Goal: Download file/media

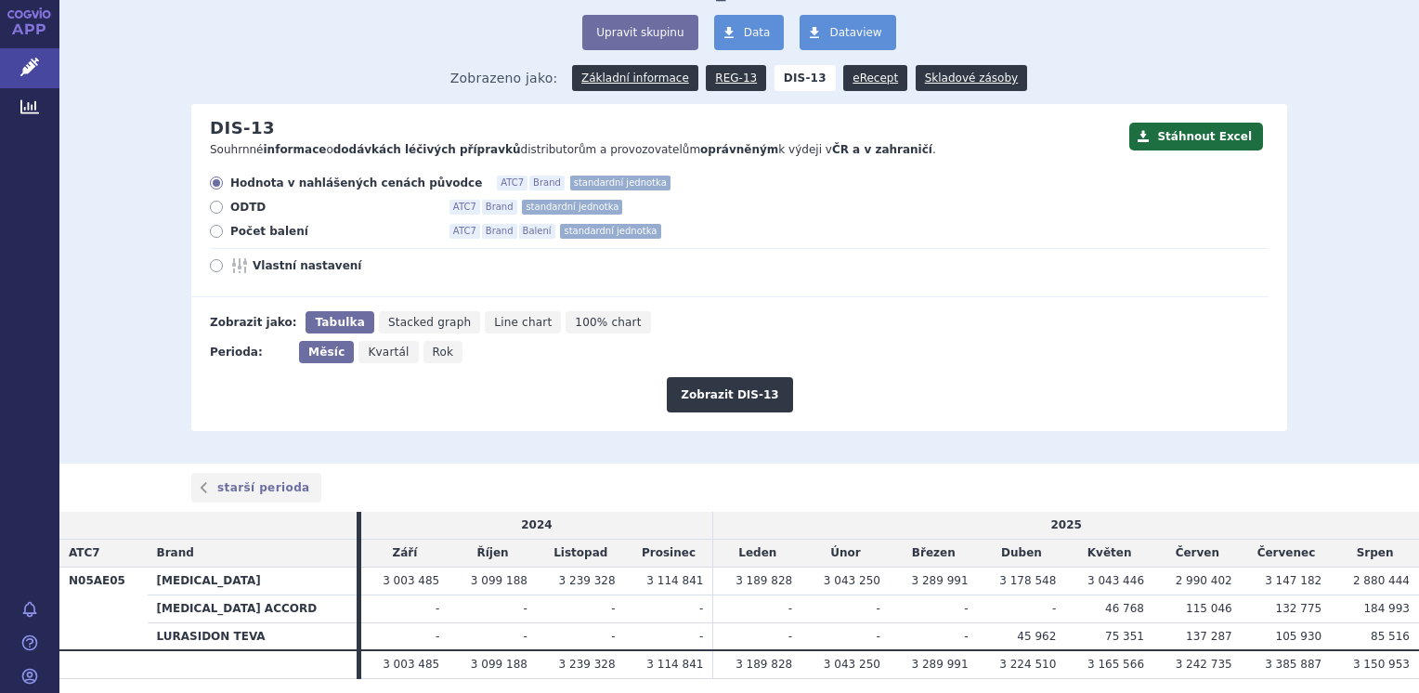
scroll to position [149, 0]
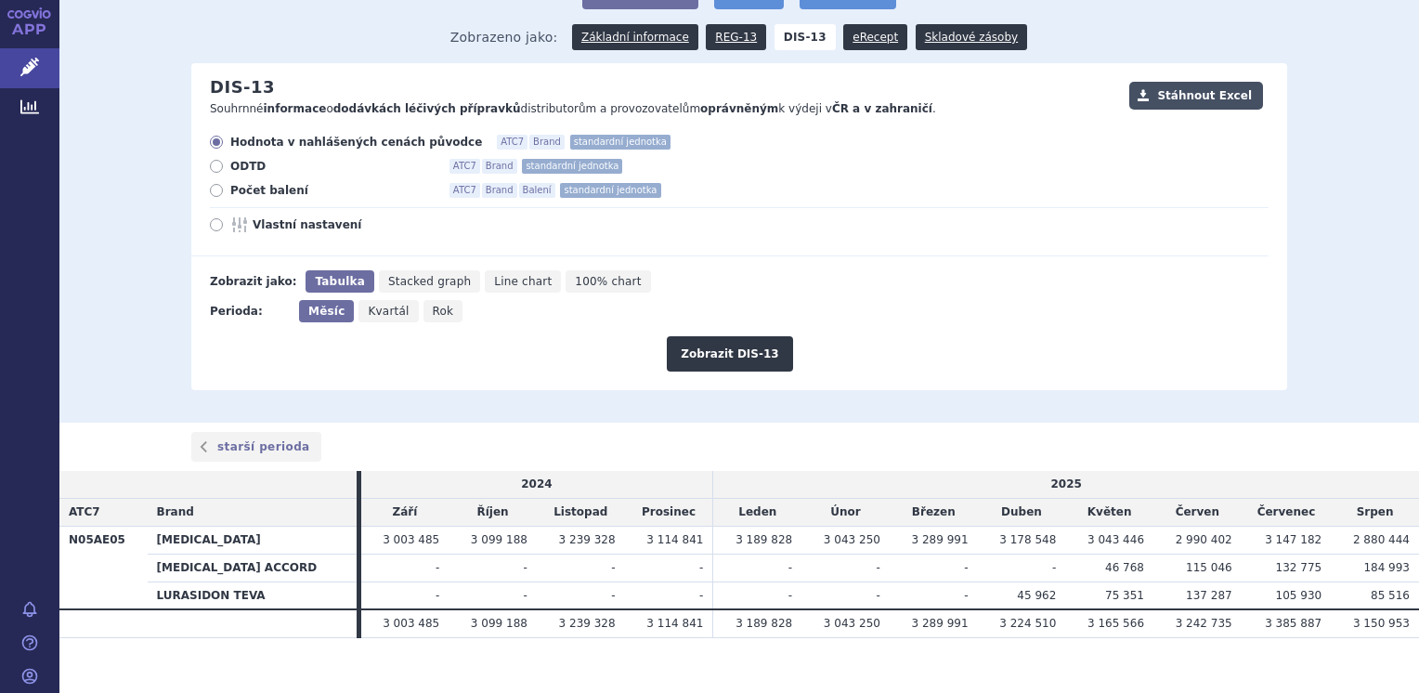
click at [1210, 98] on button "Stáhnout Excel" at bounding box center [1197, 96] width 134 height 28
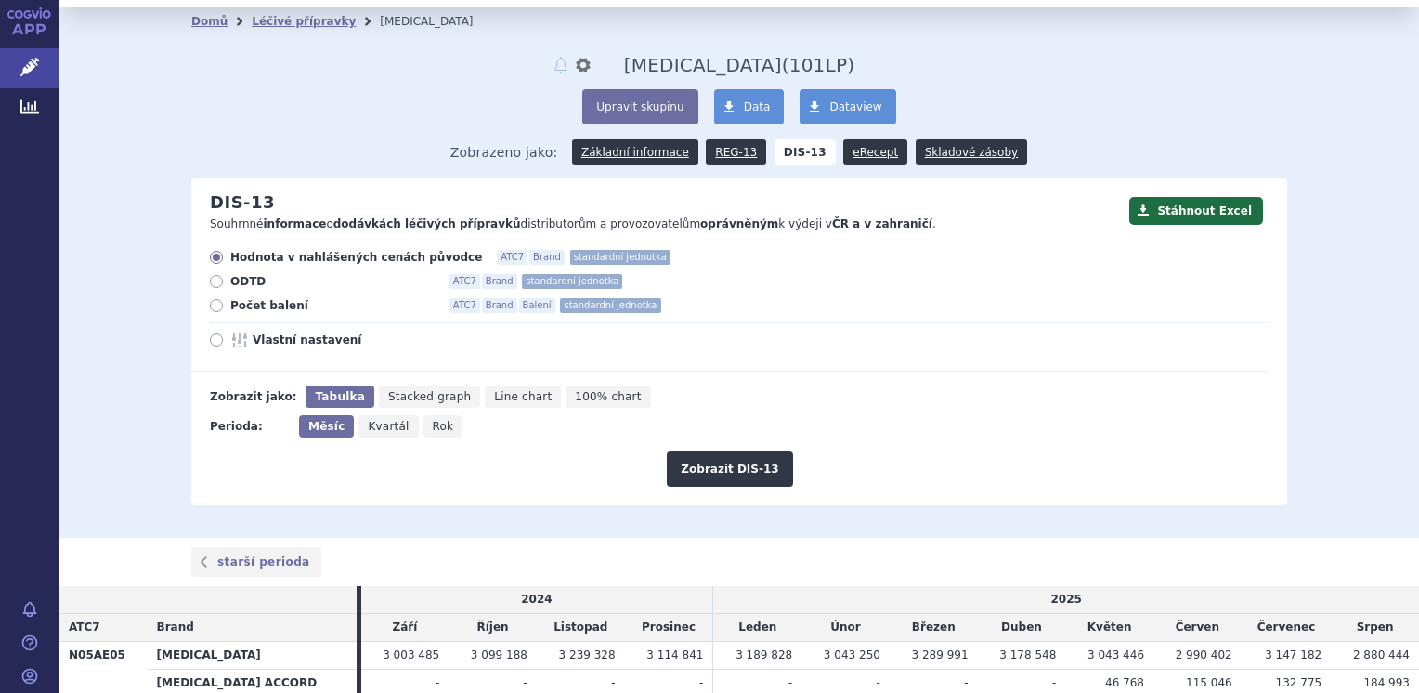
scroll to position [0, 0]
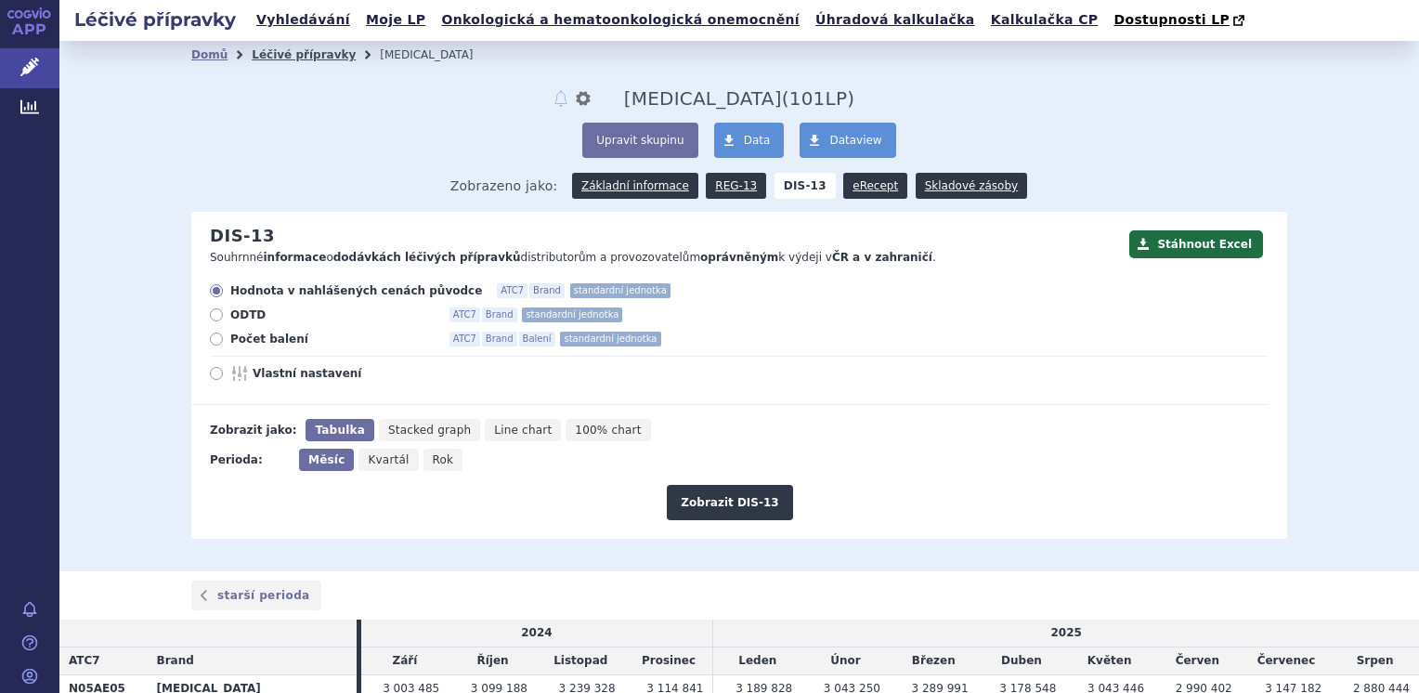
click at [293, 58] on link "Léčivé přípravky" at bounding box center [304, 54] width 104 height 13
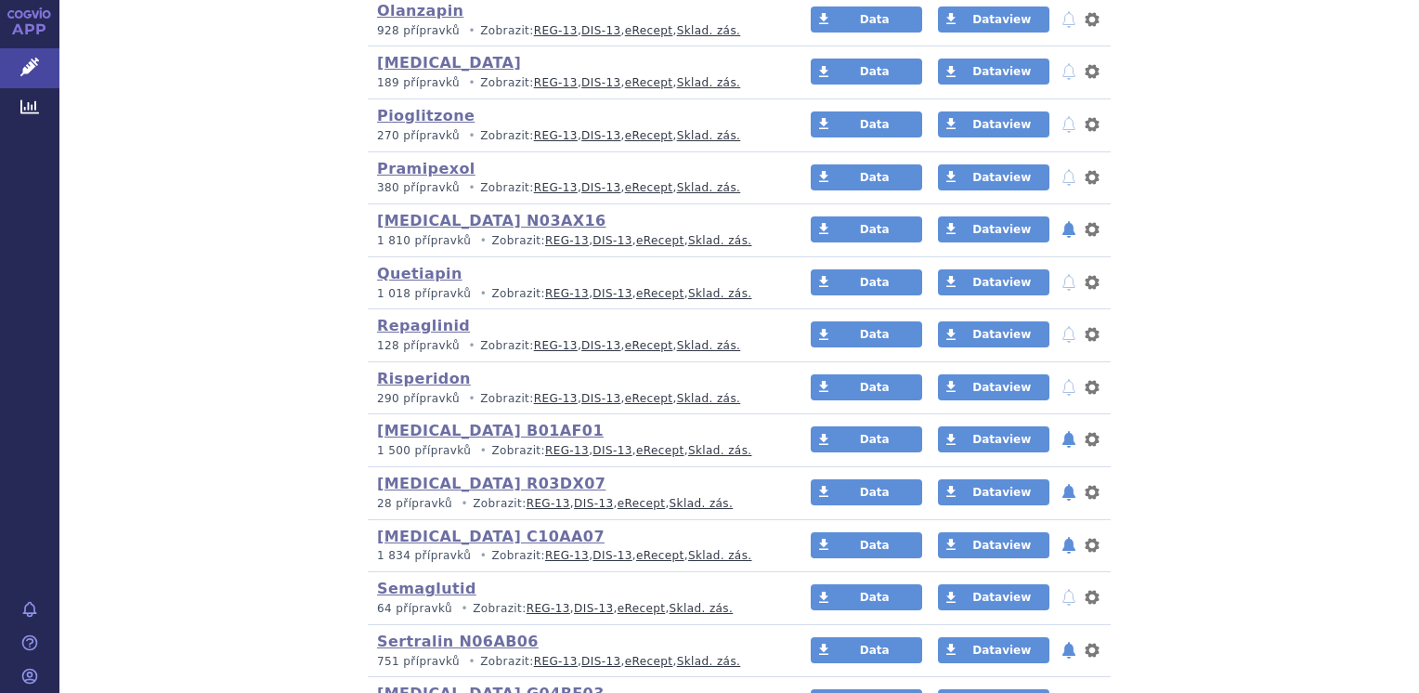
scroll to position [2839, 0]
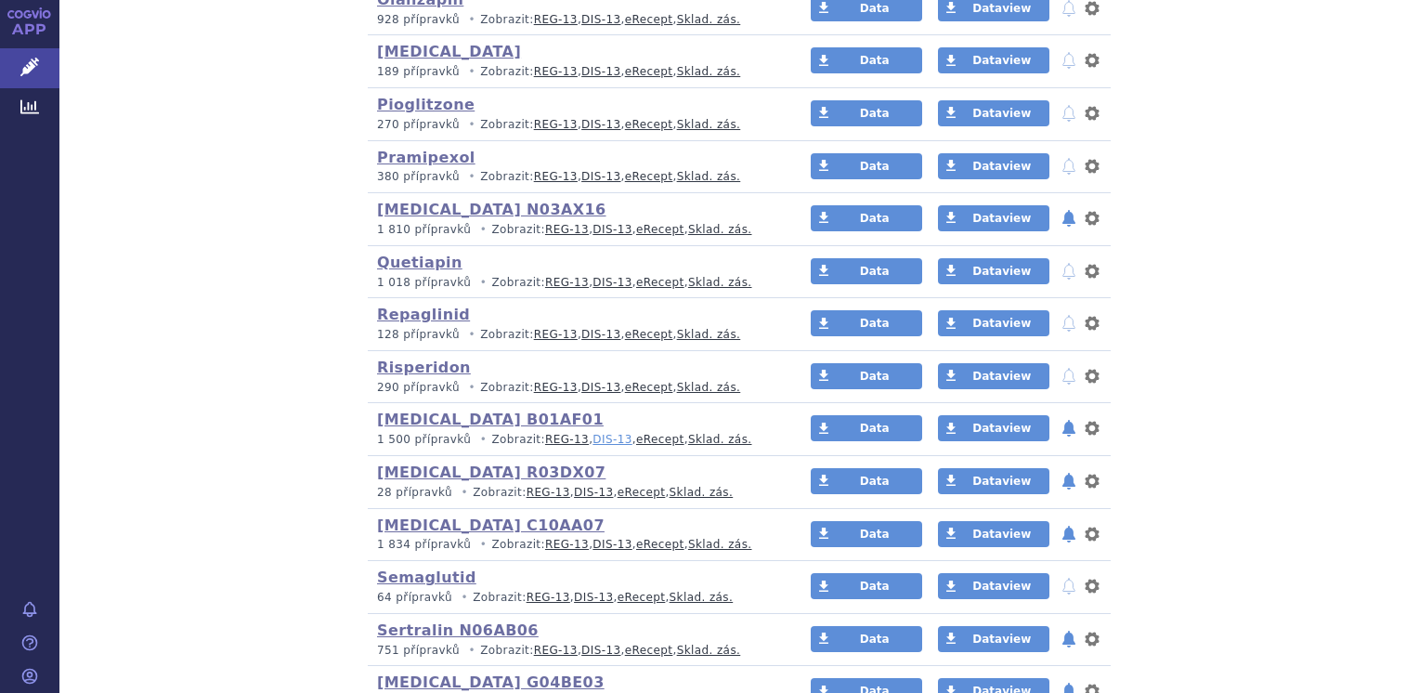
click at [593, 433] on link "DIS-13" at bounding box center [612, 439] width 39 height 13
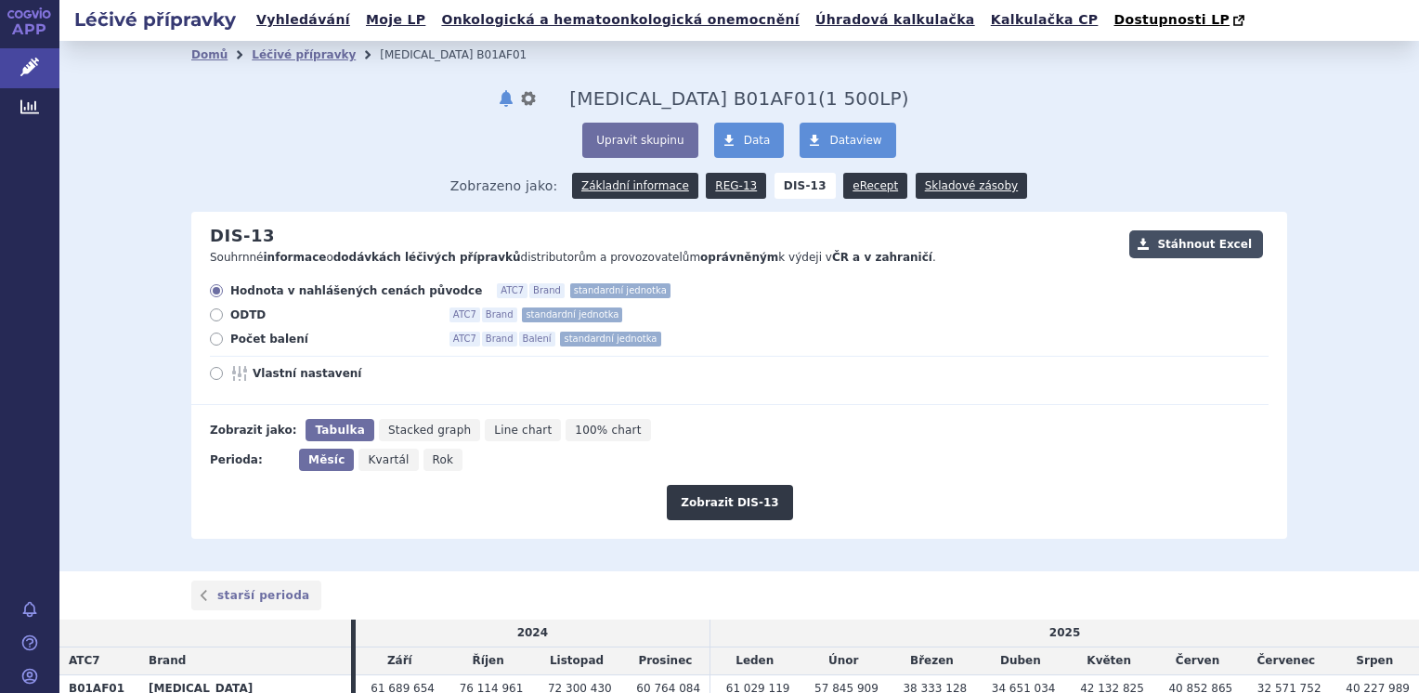
click at [1200, 244] on button "Stáhnout Excel" at bounding box center [1197, 244] width 134 height 28
